Goal: Transaction & Acquisition: Purchase product/service

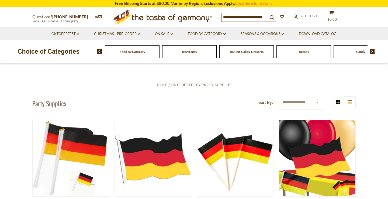
click at [245, 51] on span "Baking, Cakes, Desserts" at bounding box center [247, 52] width 34 height 4
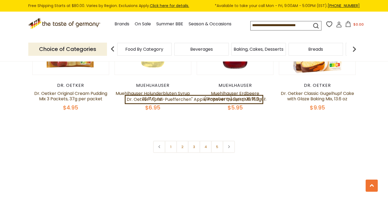
scroll to position [1271, 0]
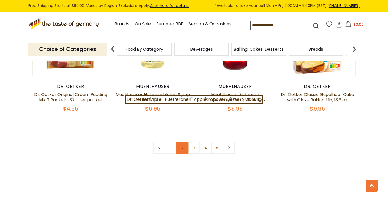
click at [181, 142] on link "2" at bounding box center [182, 148] width 12 height 12
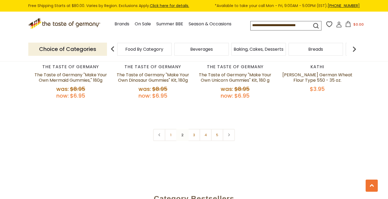
scroll to position [1303, 0]
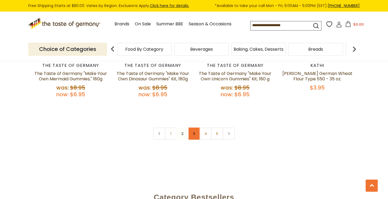
click at [192, 127] on link "3" at bounding box center [194, 133] width 12 height 12
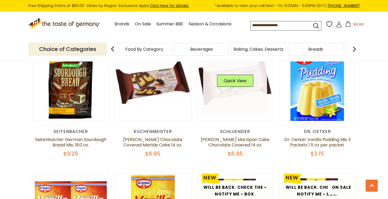
scroll to position [1085, 0]
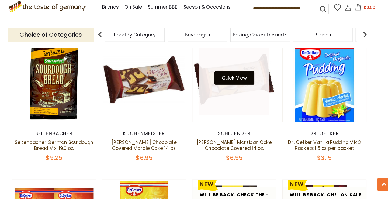
click at [217, 82] on button "Quick View" at bounding box center [235, 88] width 36 height 12
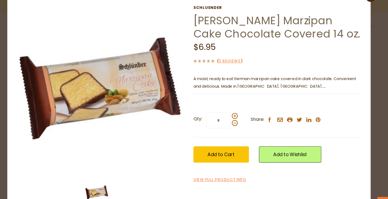
scroll to position [23, 0]
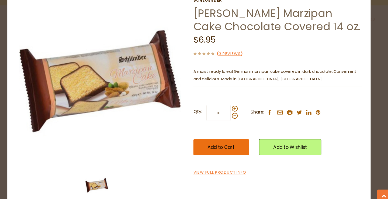
click at [211, 138] on span "Add to Cart" at bounding box center [223, 141] width 25 height 6
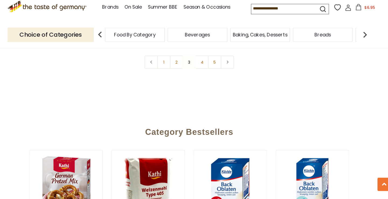
scroll to position [1348, 0]
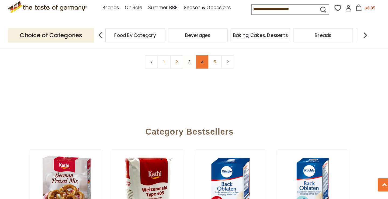
click at [200, 67] on link "4" at bounding box center [206, 73] width 12 height 12
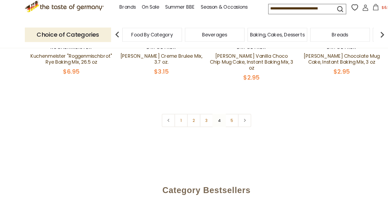
scroll to position [1293, 0]
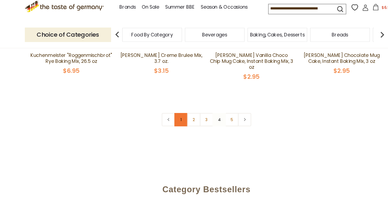
click at [165, 120] on link "1" at bounding box center [171, 126] width 12 height 12
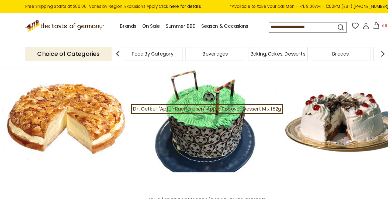
scroll to position [0, 0]
click at [137, 48] on span "Food By Category" at bounding box center [144, 49] width 38 height 4
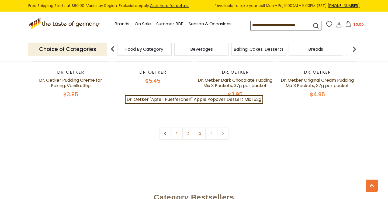
scroll to position [1212, 0]
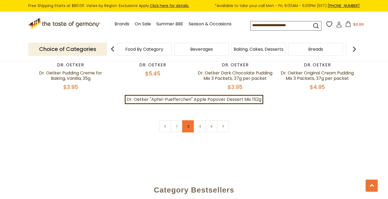
click at [188, 121] on link "2" at bounding box center [188, 126] width 12 height 12
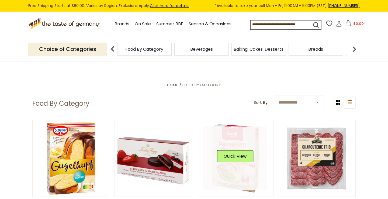
scroll to position [0, 0]
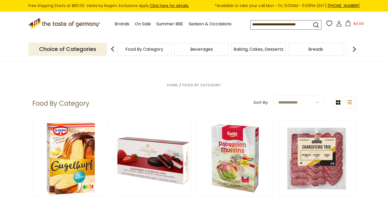
click at [346, 23] on icon at bounding box center [348, 23] width 5 height 6
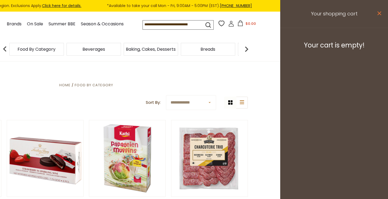
click at [379, 12] on icon "close" at bounding box center [379, 13] width 4 height 4
